Goal: Transaction & Acquisition: Register for event/course

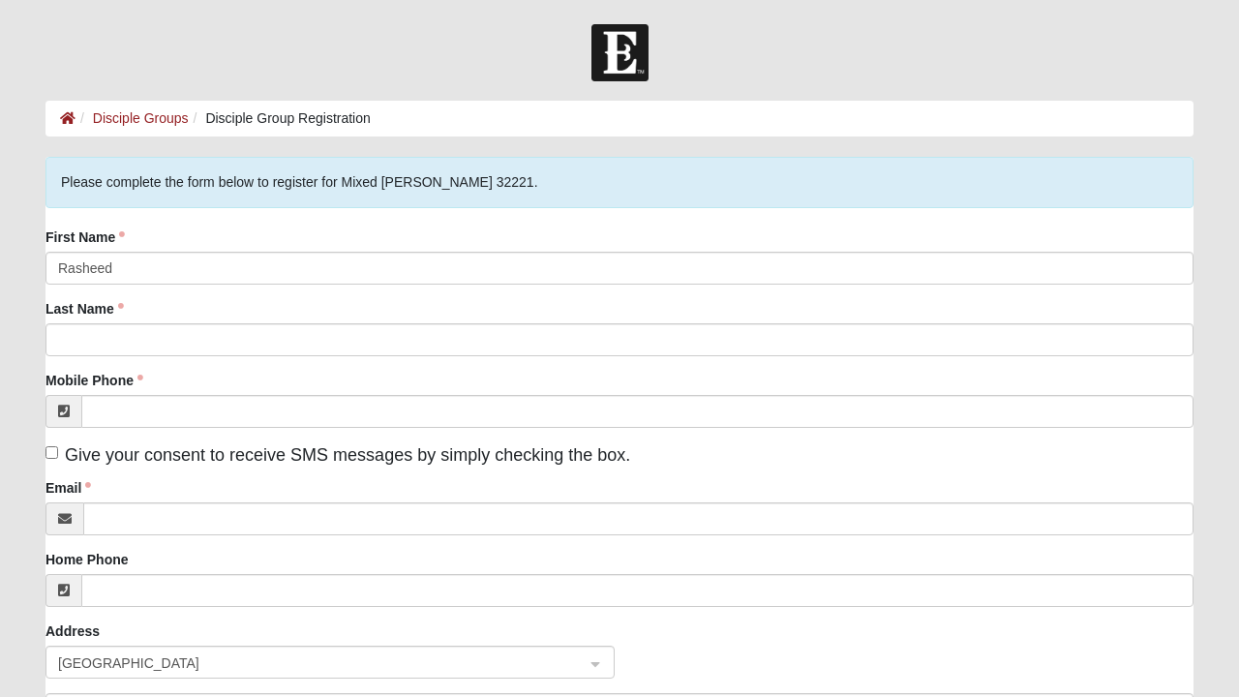
type input "Rasheed"
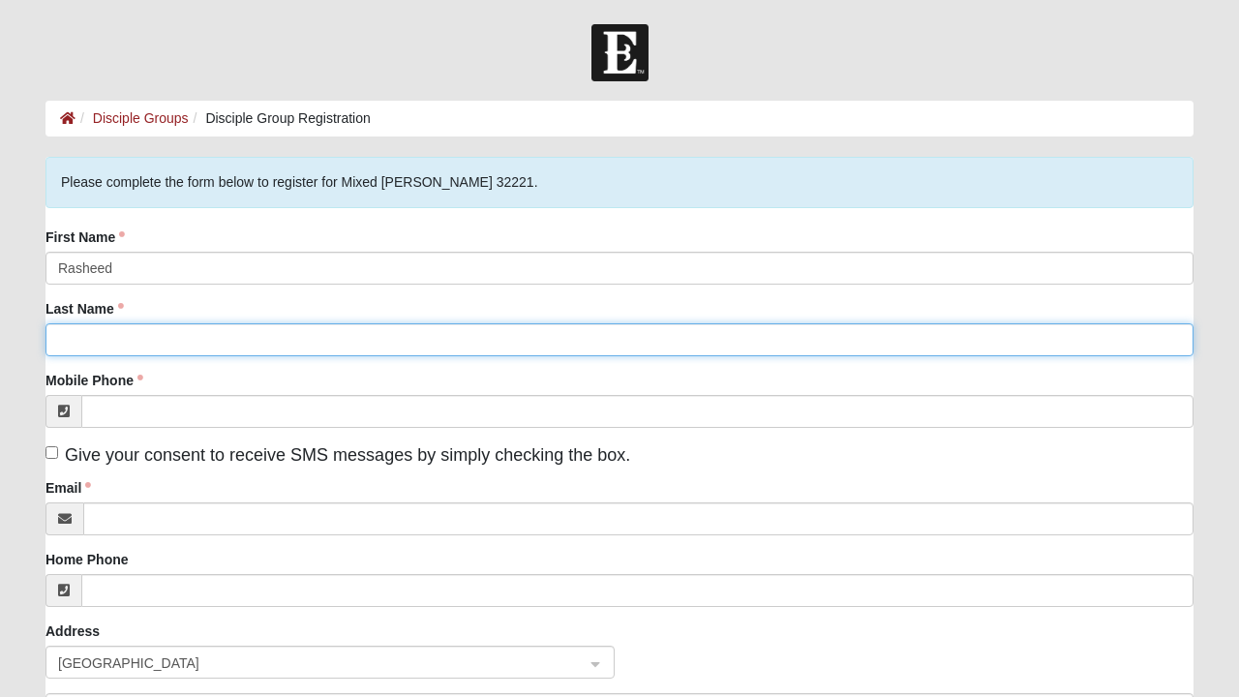
click at [127, 343] on input "Last Name" at bounding box center [619, 339] width 1148 height 33
type input "Johnson"
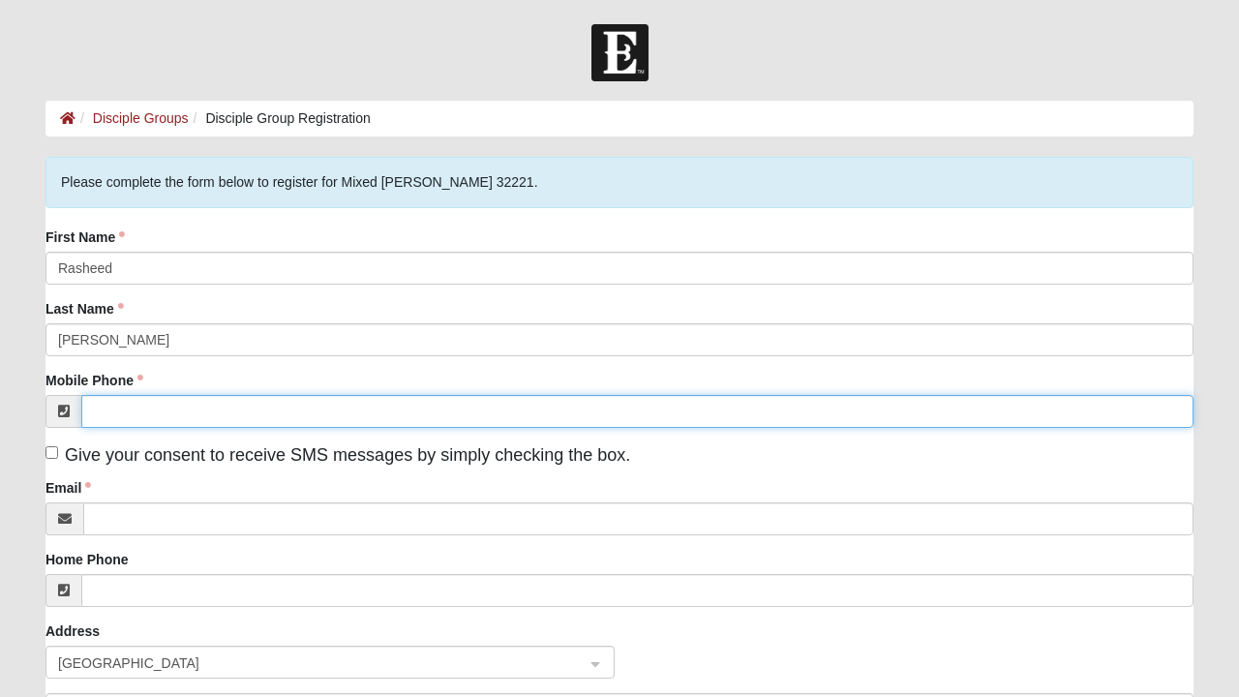
click at [164, 414] on input "Mobile Phone" at bounding box center [637, 411] width 1112 height 33
type input "(904) 762-6792"
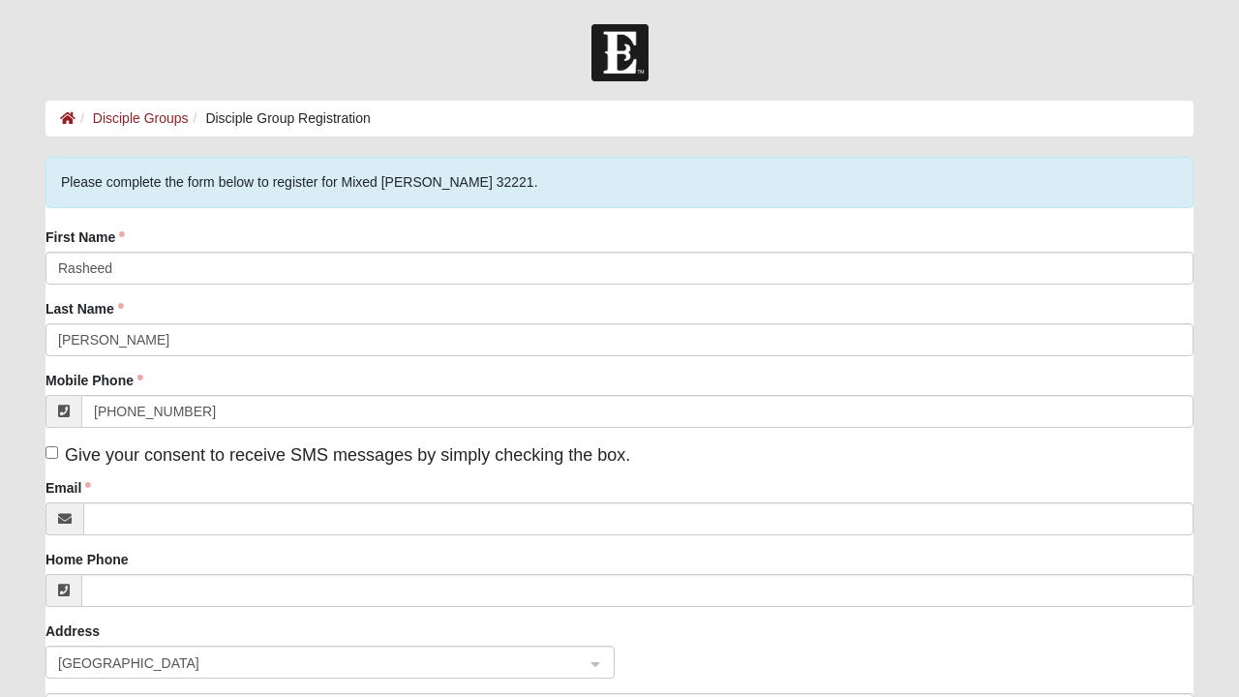
click at [26, 314] on form "Log In Disciple Group Registration Disciple Groups Disciple Group Registration …" at bounding box center [619, 594] width 1239 height 1141
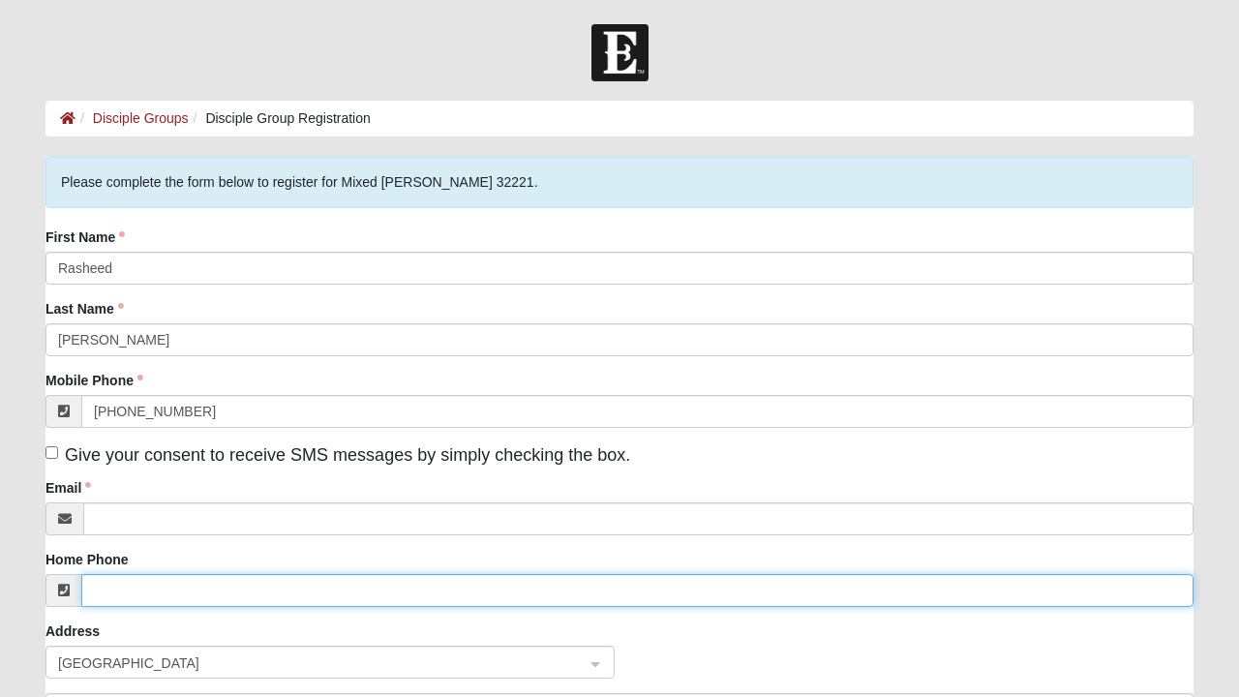
click at [153, 585] on input "Home Phone" at bounding box center [637, 590] width 1112 height 33
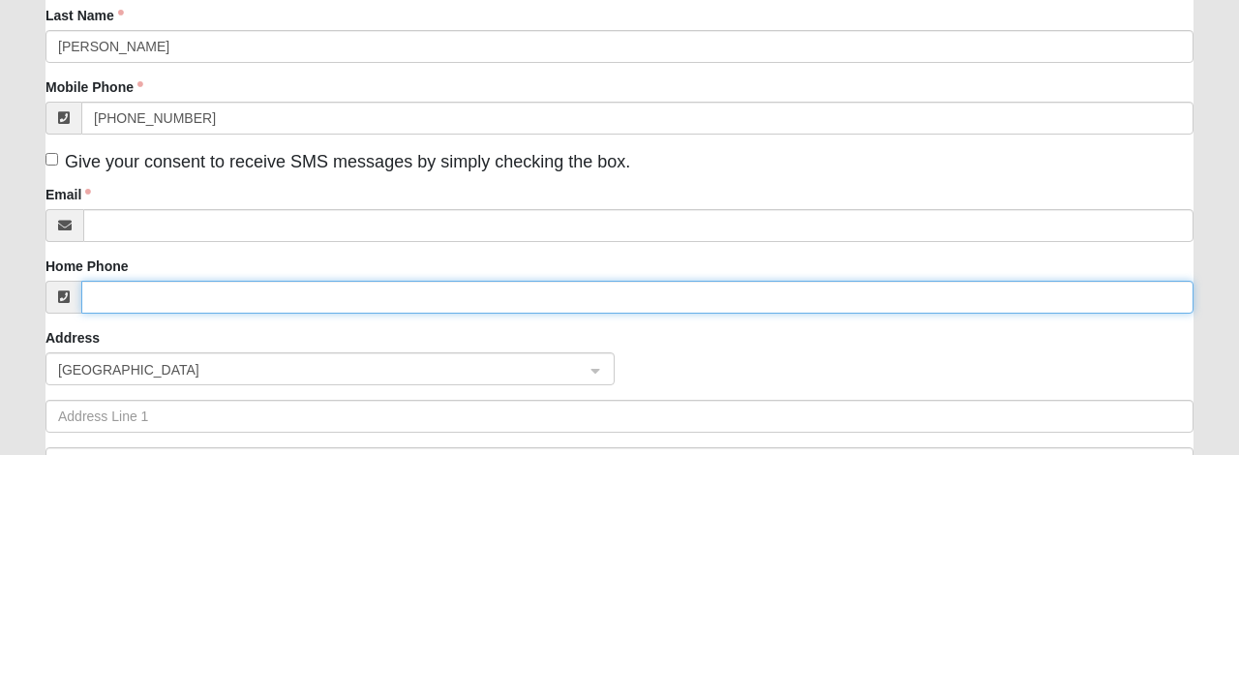
scroll to position [119, 0]
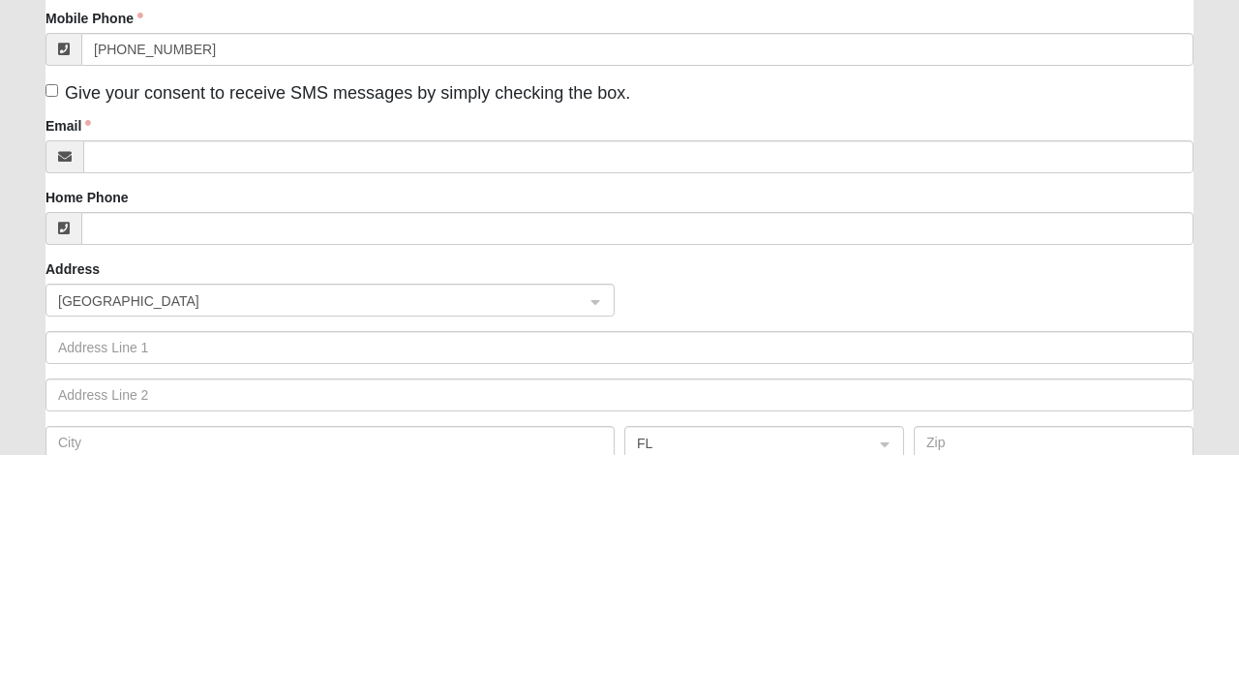
click at [26, 424] on form "Log In Disciple Group Registration Disciple Groups Disciple Group Registration …" at bounding box center [619, 475] width 1239 height 1141
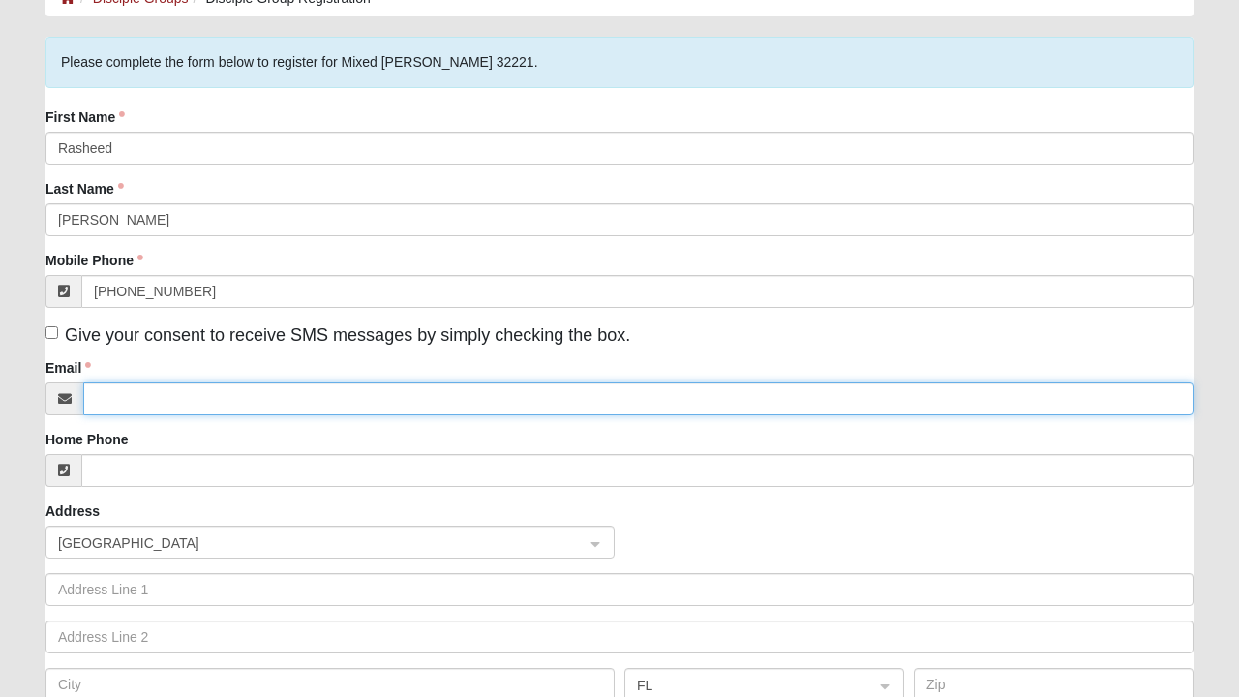
click at [147, 392] on input "Email" at bounding box center [638, 398] width 1110 height 33
type input "Johnsonrasheed123@gmail.com"
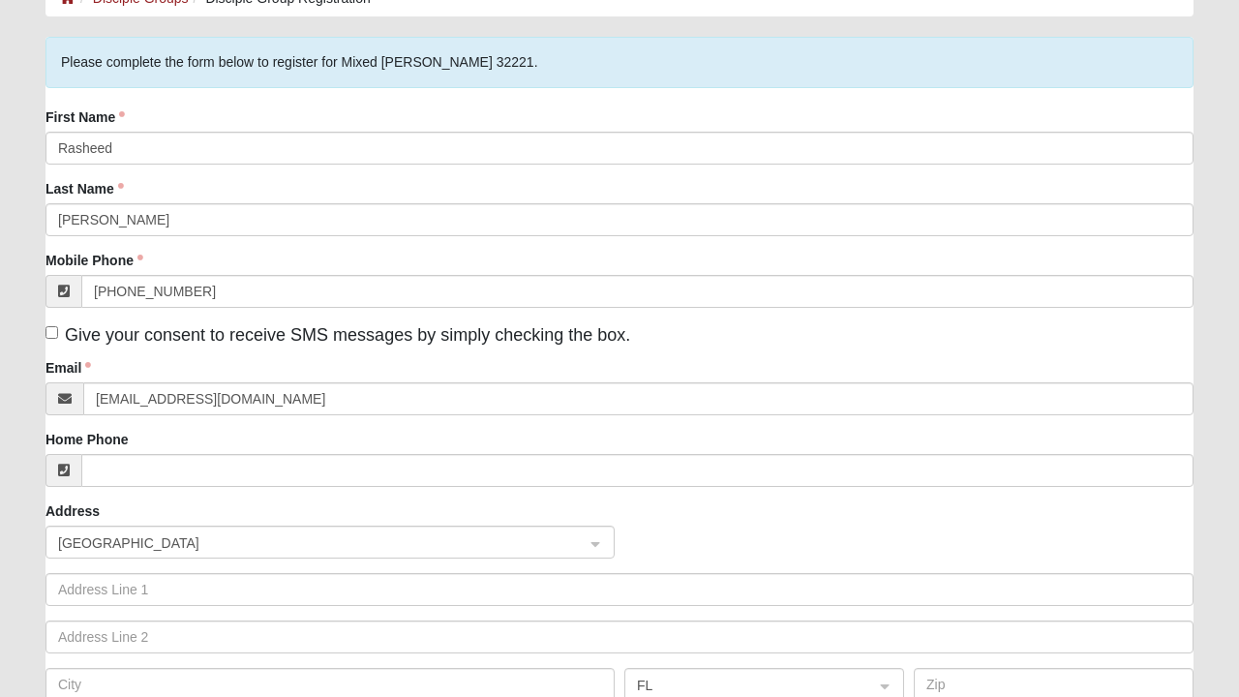
click at [1208, 352] on form "Log In Disciple Group Registration Disciple Groups Disciple Group Registration …" at bounding box center [619, 474] width 1239 height 1141
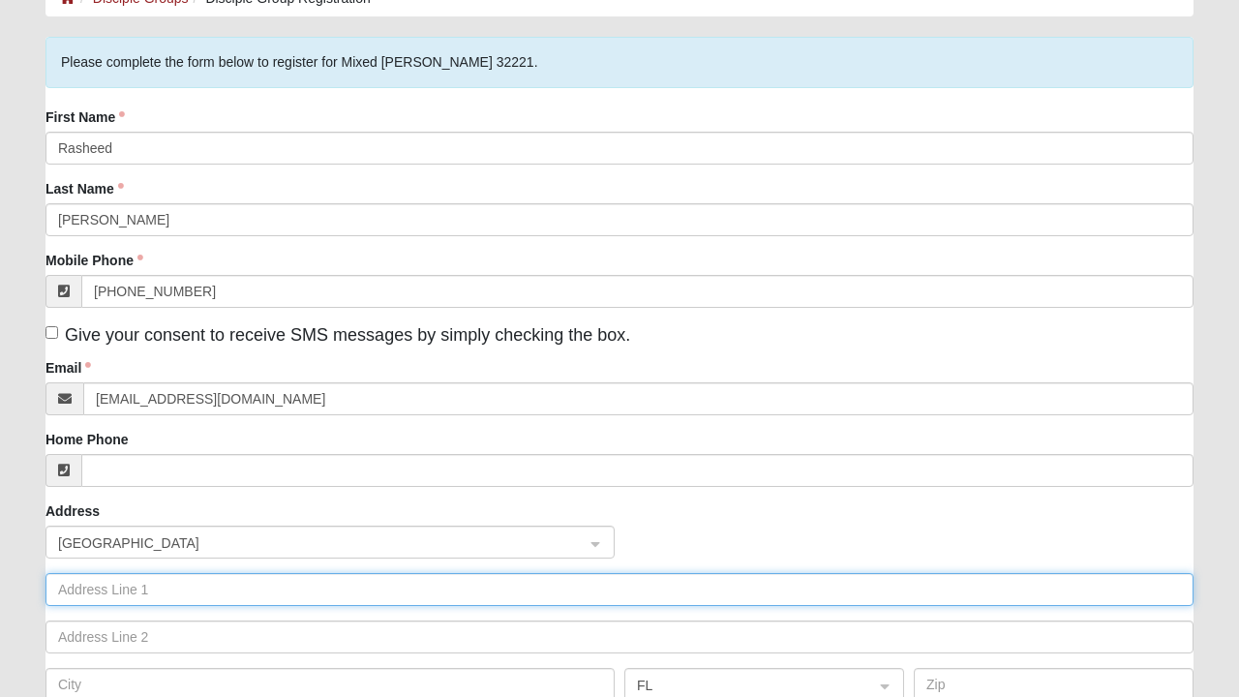
click at [60, 592] on input "text" at bounding box center [619, 589] width 1148 height 33
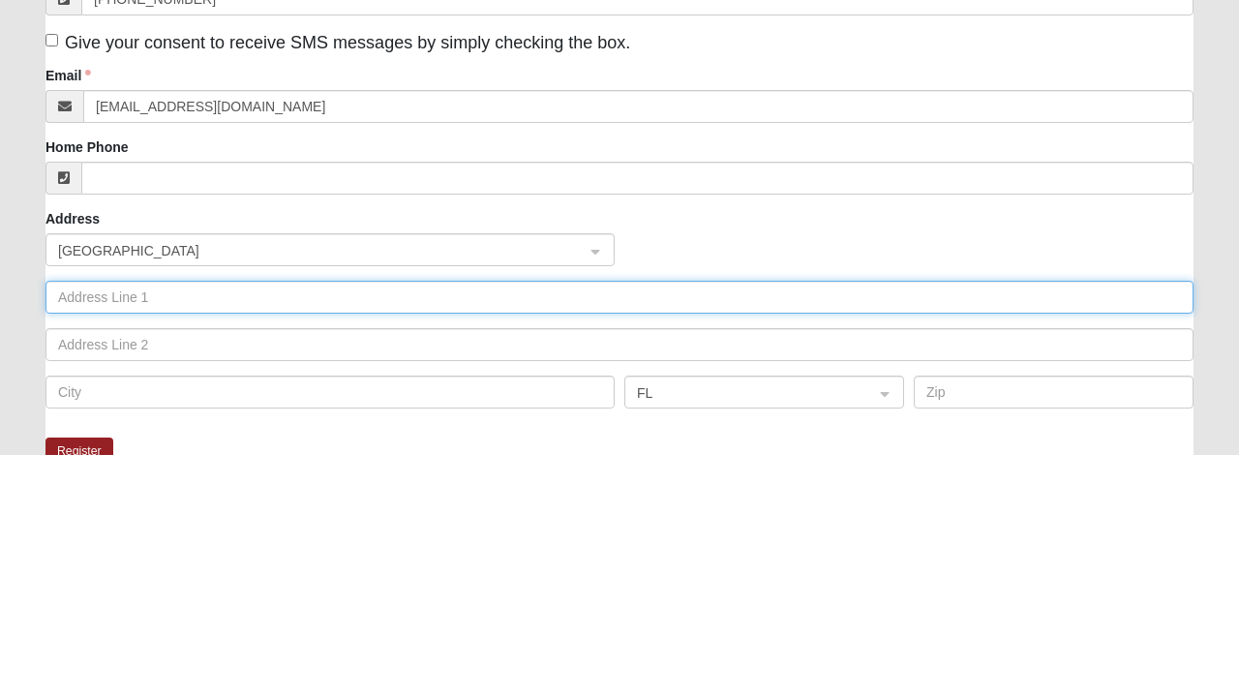
scroll to position [238, 0]
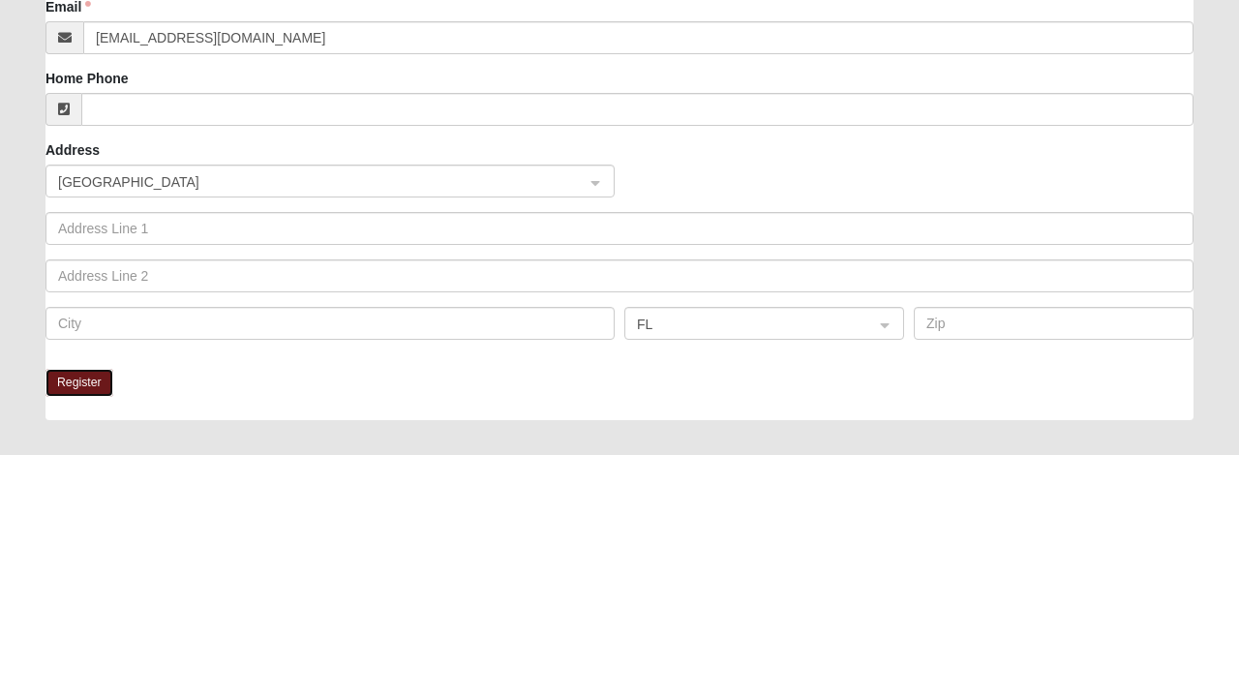
click at [75, 620] on button "Register" at bounding box center [79, 626] width 68 height 28
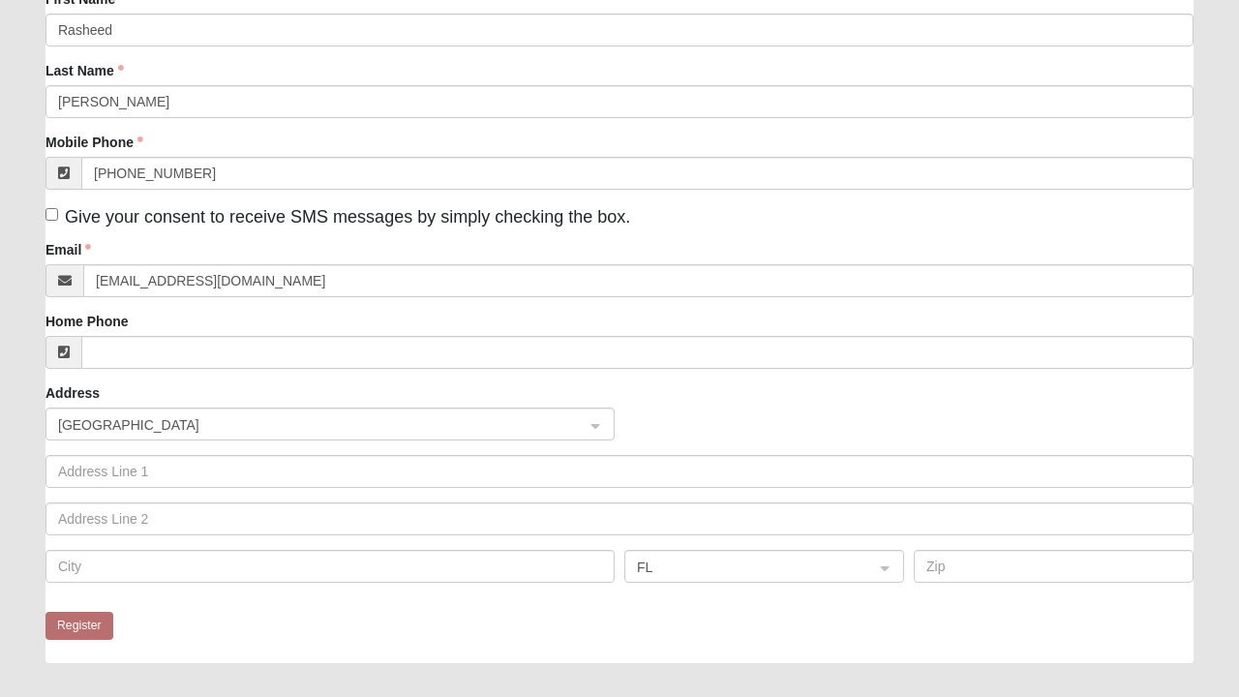
scroll to position [0, 0]
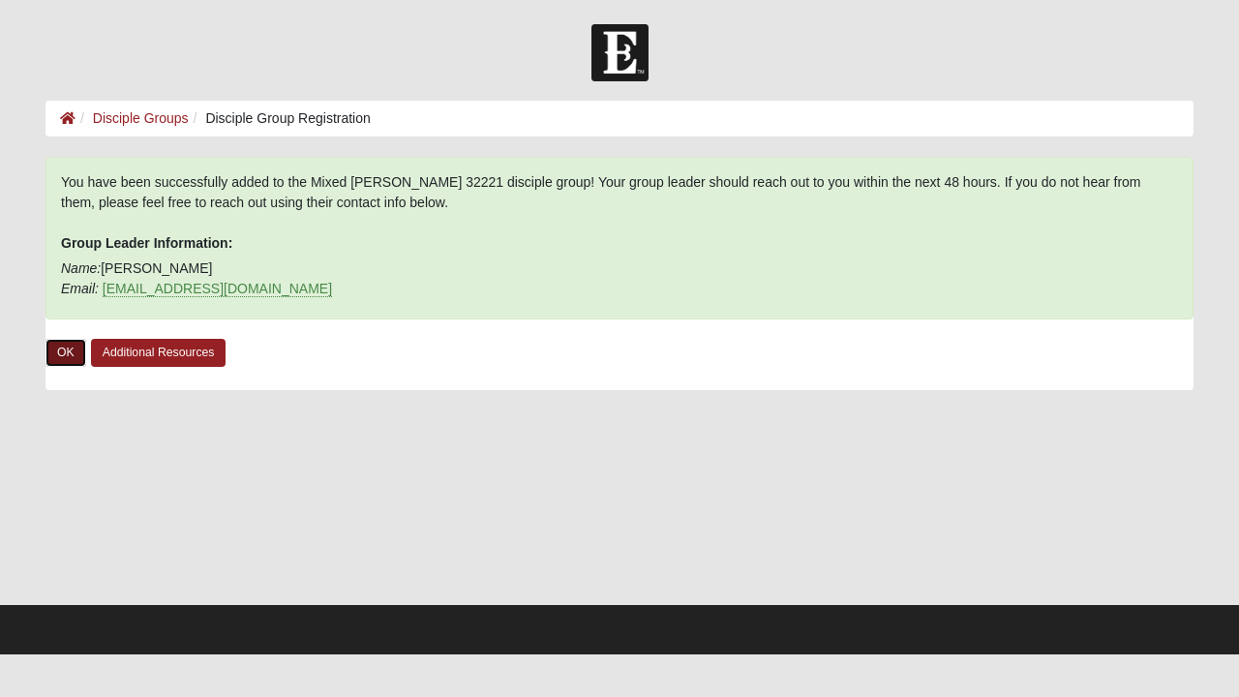
click at [71, 356] on link "OK" at bounding box center [65, 353] width 41 height 28
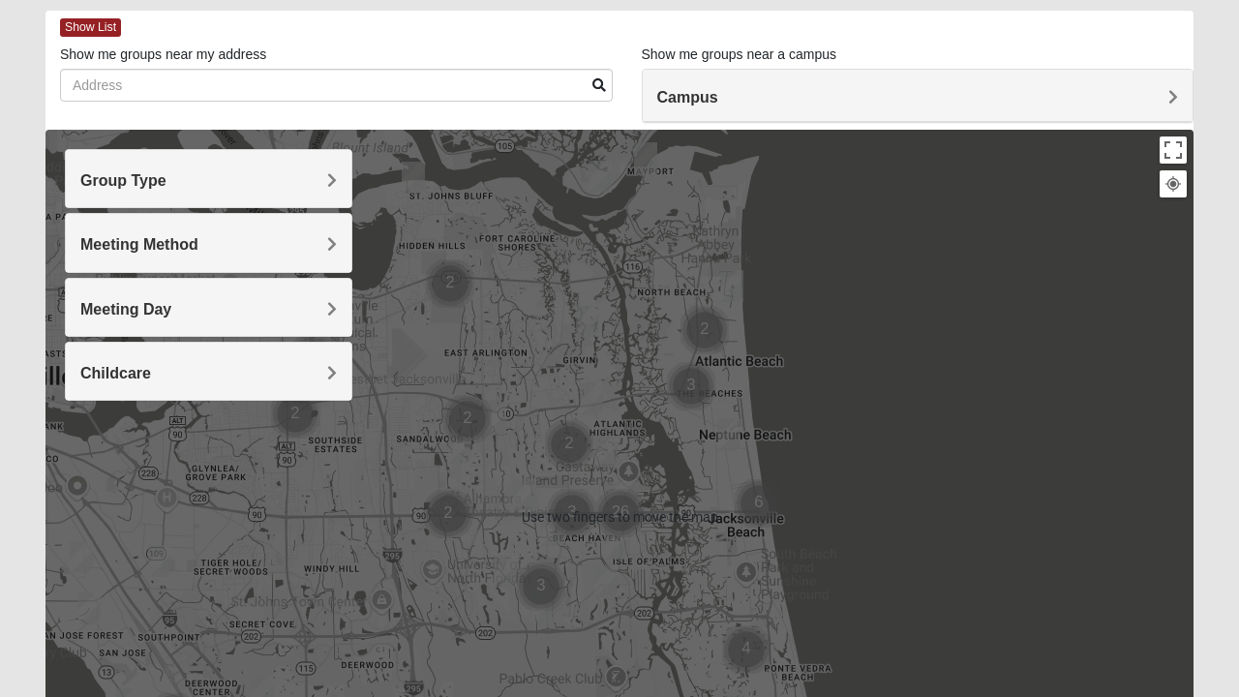
scroll to position [91, 0]
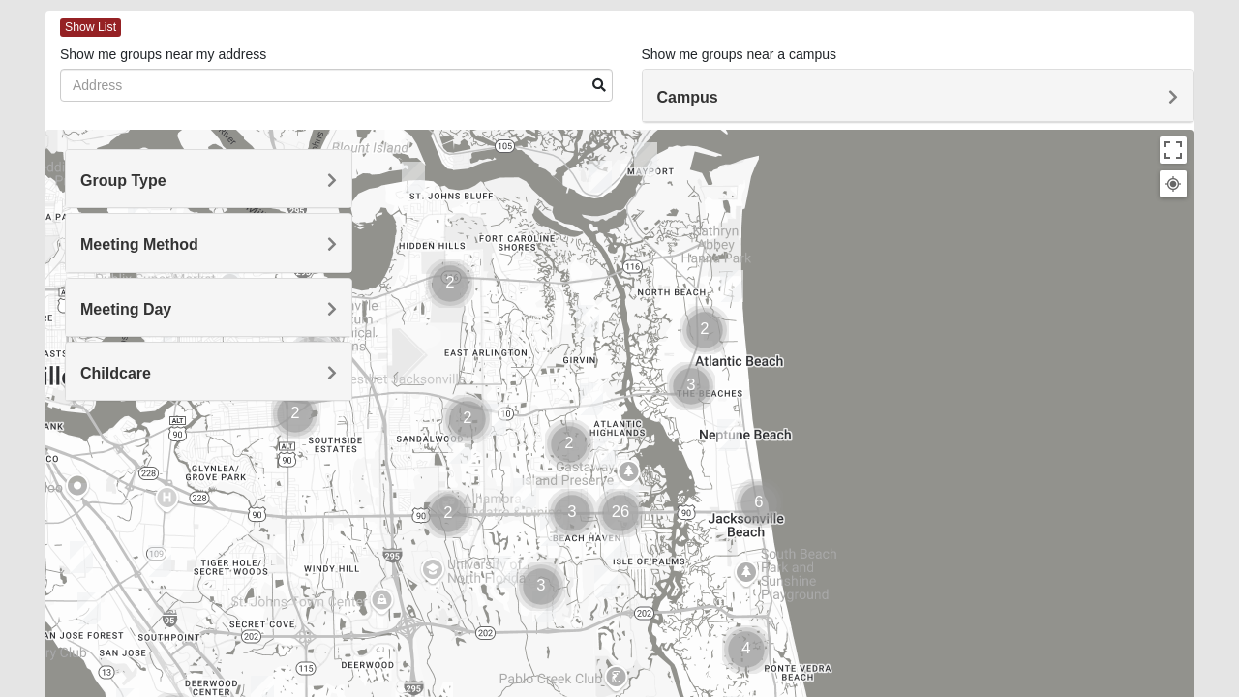
click at [1183, 91] on div "Campus" at bounding box center [918, 96] width 551 height 52
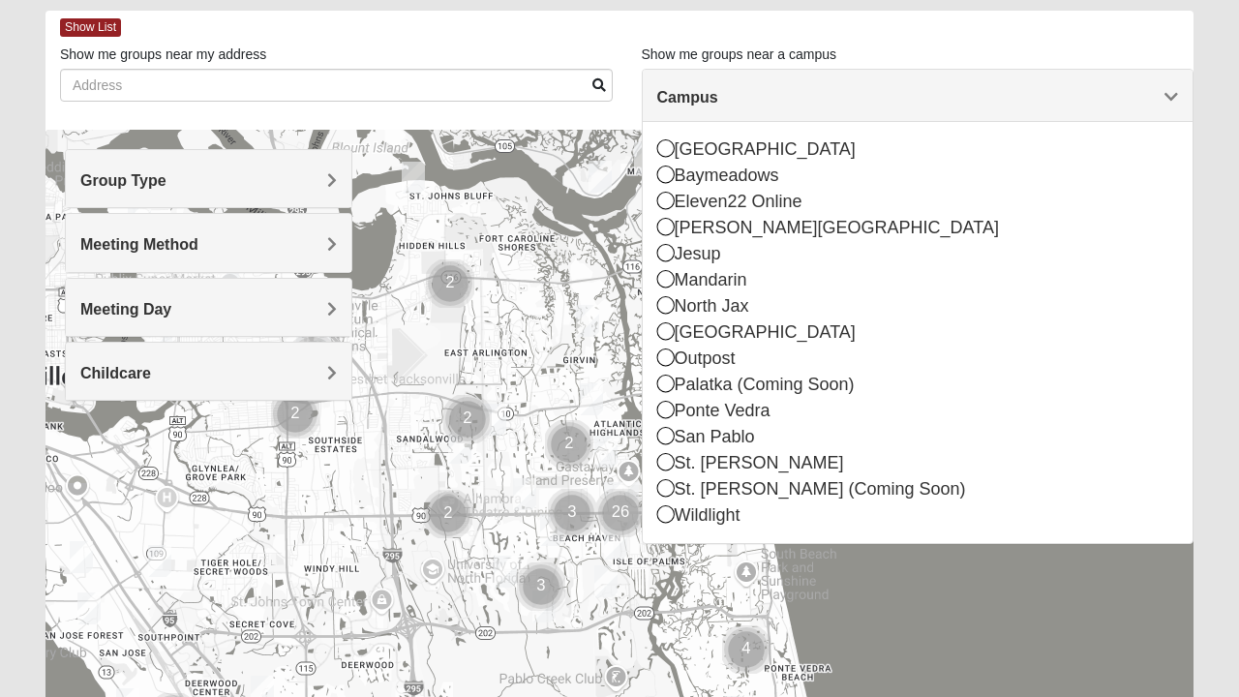
click at [1063, 613] on div at bounding box center [619, 517] width 1148 height 774
click at [1074, 601] on div at bounding box center [619, 517] width 1148 height 774
click at [1039, 674] on div at bounding box center [619, 517] width 1148 height 774
click at [1014, 653] on div at bounding box center [619, 517] width 1148 height 774
click at [1018, 631] on div at bounding box center [619, 517] width 1148 height 774
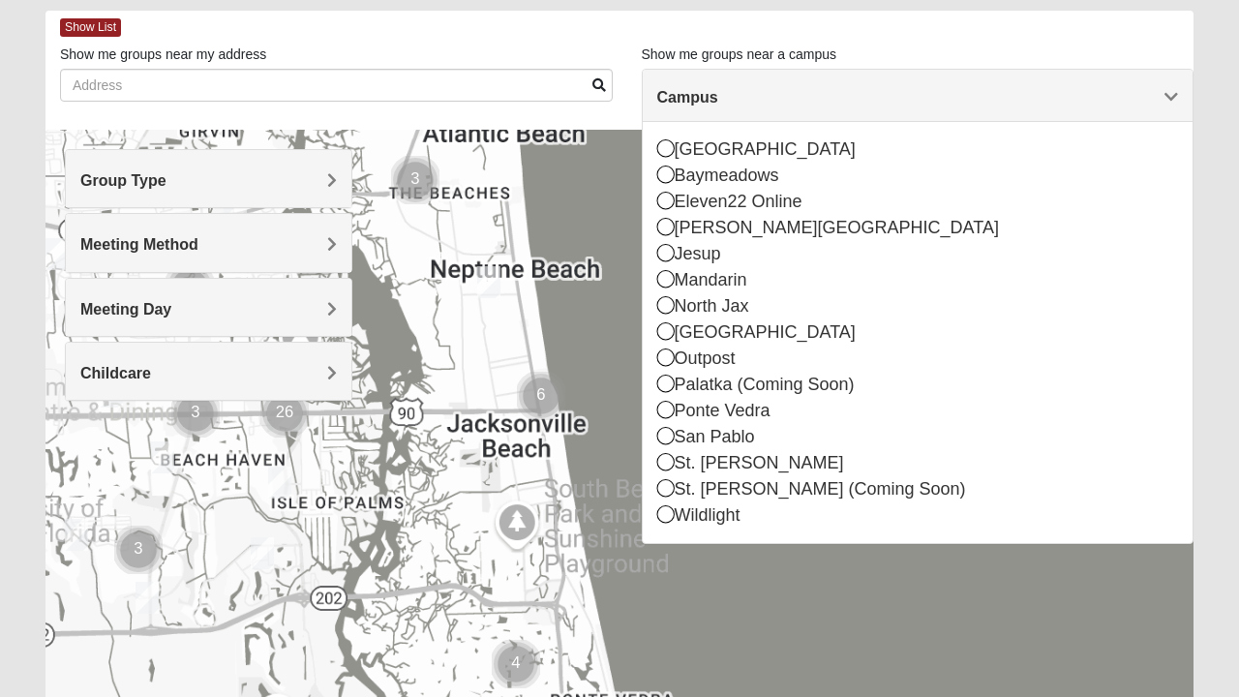
click at [1154, 97] on h4 "Campus" at bounding box center [918, 97] width 522 height 18
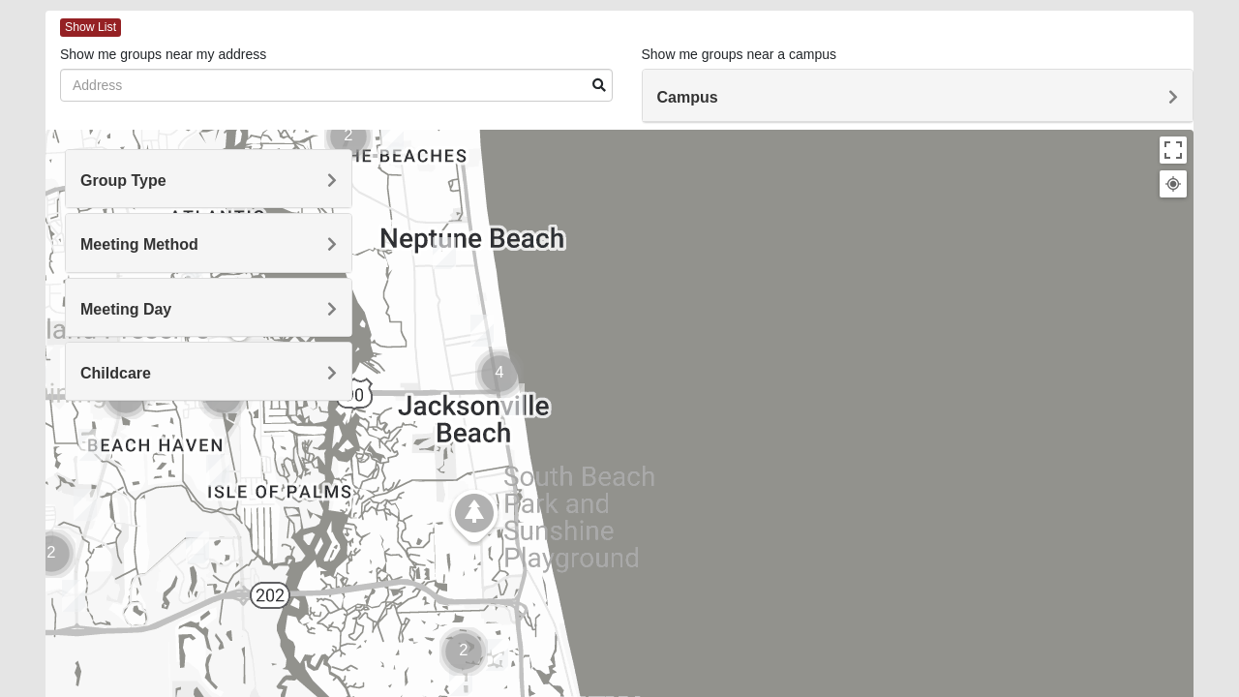
click at [1183, 100] on div "Campus" at bounding box center [918, 96] width 551 height 52
